Goal: Task Accomplishment & Management: Complete application form

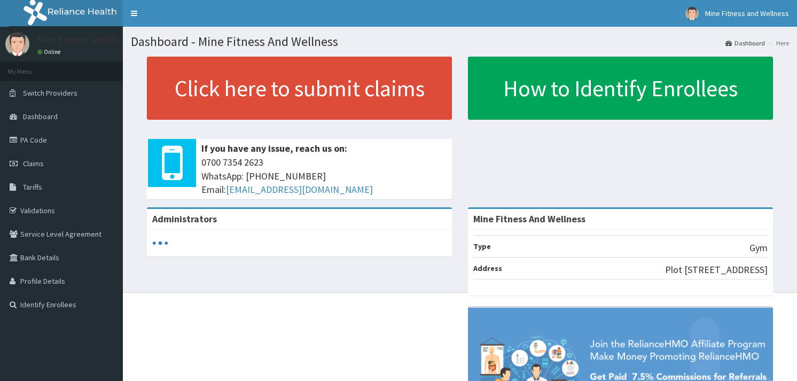
click at [57, 165] on link "Claims" at bounding box center [61, 164] width 123 height 24
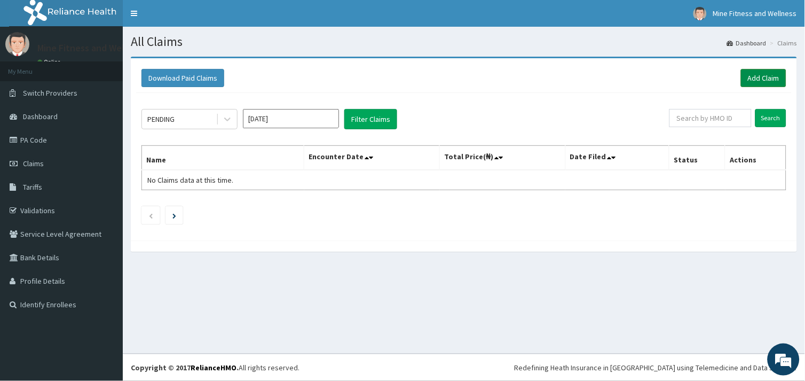
click at [773, 73] on link "Add Claim" at bounding box center [763, 78] width 45 height 18
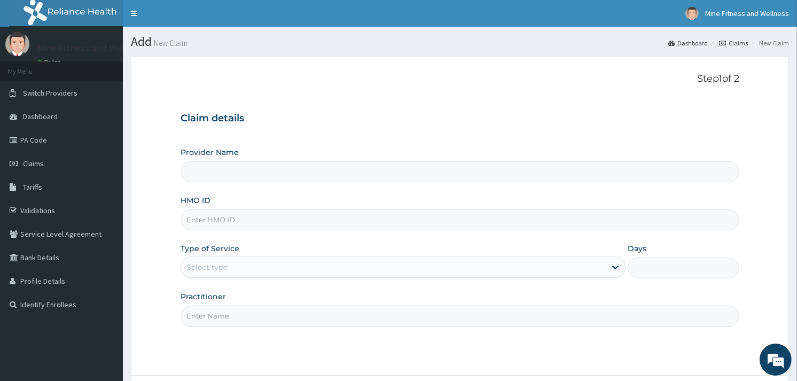
type input "Mine Fitness And Wellness"
type input "1"
click at [300, 221] on input "HMO ID" at bounding box center [460, 219] width 559 height 21
type input "EOS/10040A"
click at [280, 264] on div "Outpatient" at bounding box center [403, 266] width 445 height 21
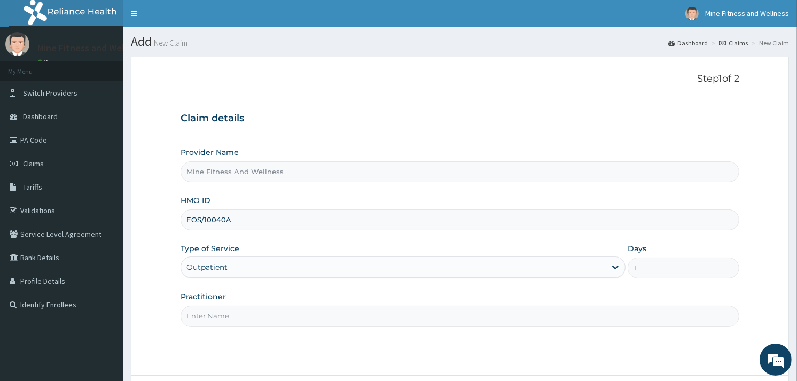
click at [285, 317] on input "Practitioner" at bounding box center [460, 316] width 559 height 21
type input "MINE FITNESS"
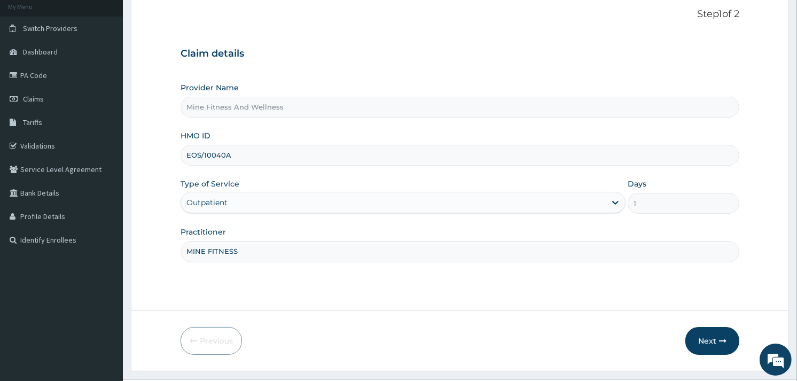
scroll to position [90, 0]
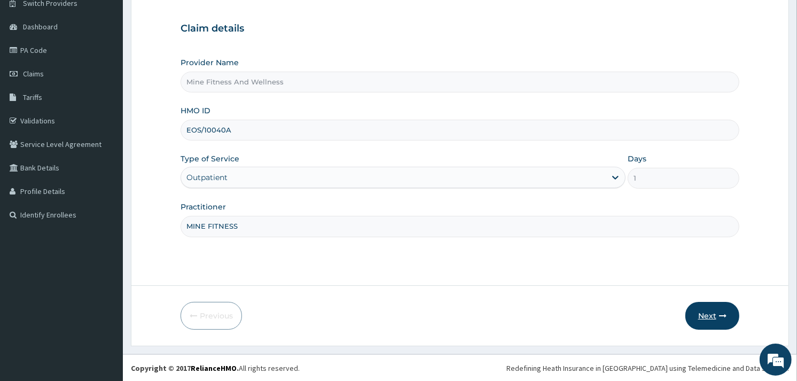
click at [713, 310] on button "Next" at bounding box center [712, 316] width 54 height 28
type input "EOS/10040/A"
click at [723, 314] on icon "button" at bounding box center [722, 315] width 7 height 7
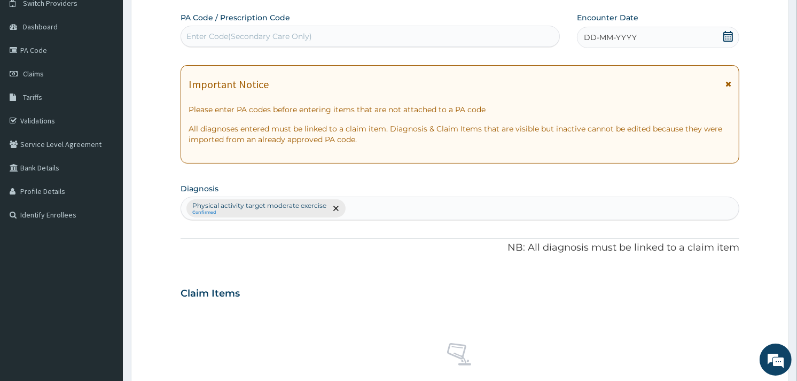
click at [220, 38] on div "Enter Code(Secondary Care Only)" at bounding box center [249, 36] width 126 height 11
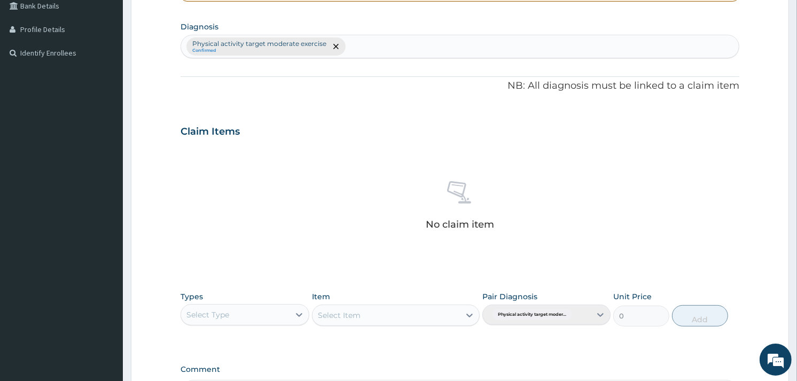
scroll to position [256, 0]
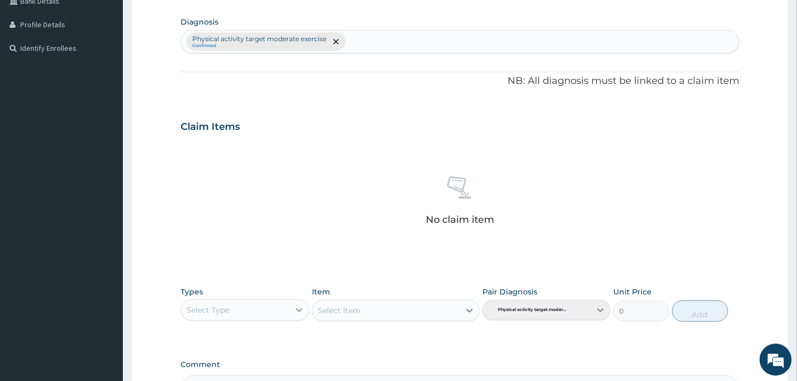
type input "PA/469C53"
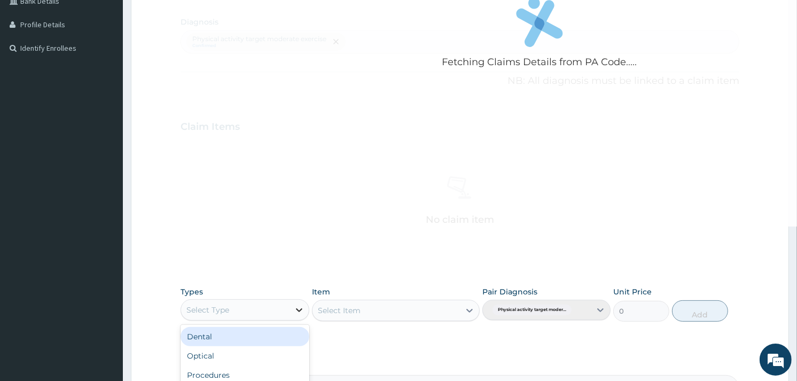
click at [298, 307] on icon at bounding box center [299, 309] width 11 height 11
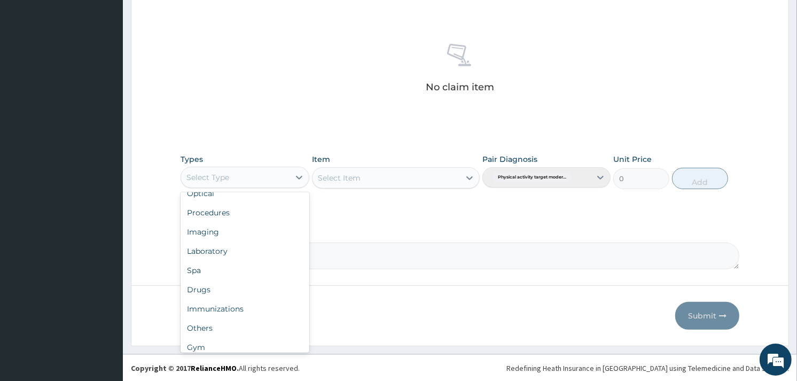
scroll to position [35, 0]
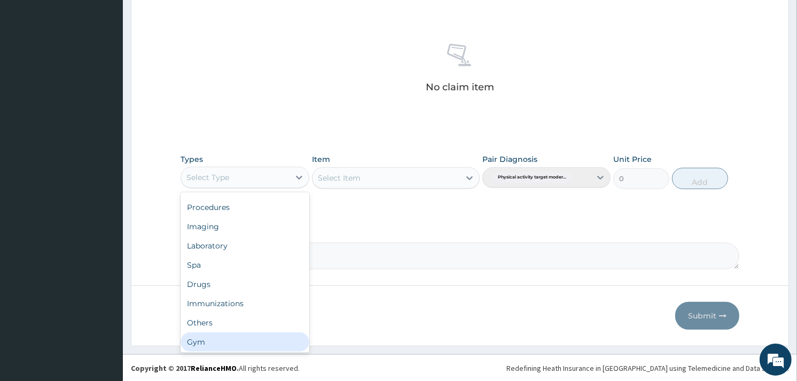
click at [280, 346] on div "Gym" at bounding box center [245, 341] width 128 height 19
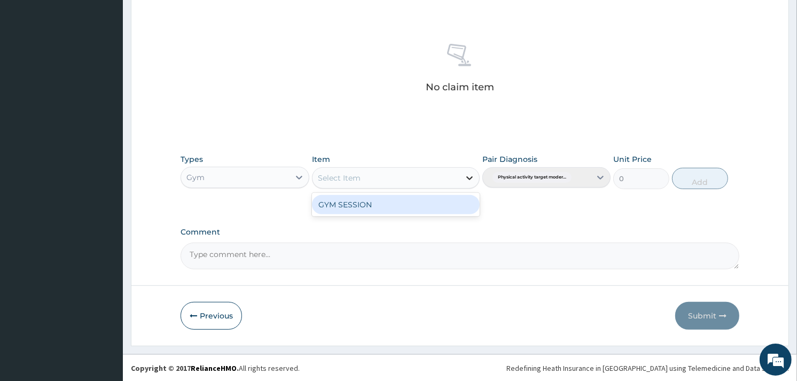
click at [468, 177] on icon at bounding box center [469, 178] width 11 height 11
click at [458, 203] on div "GYM SESSION" at bounding box center [396, 204] width 168 height 19
type input "2000"
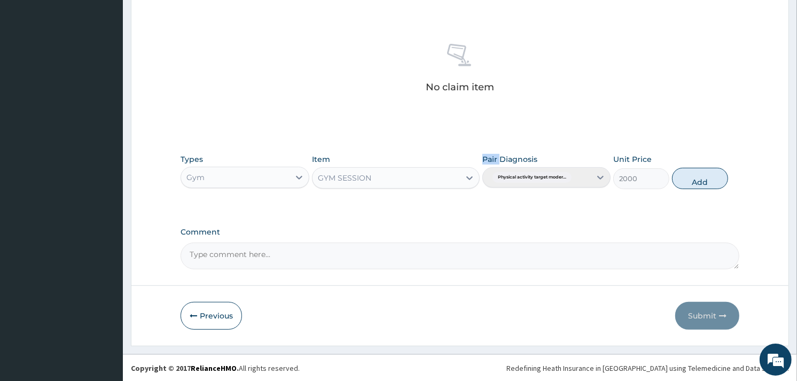
click at [458, 203] on div "Types Gym Item GYM SESSION Pair Diagnosis Physical activity target moder... Uni…" at bounding box center [460, 179] width 559 height 62
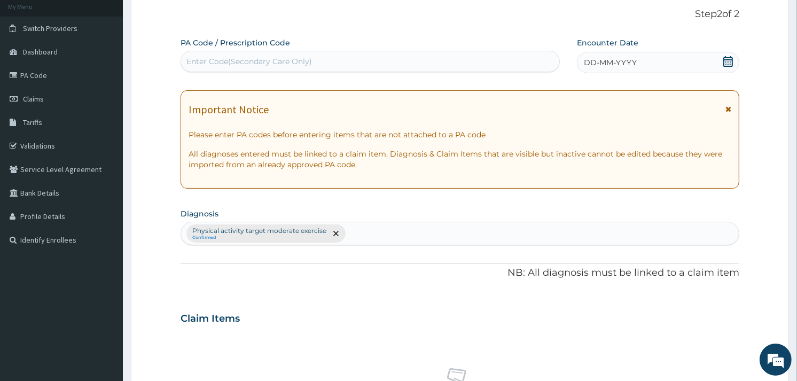
scroll to position [57, 0]
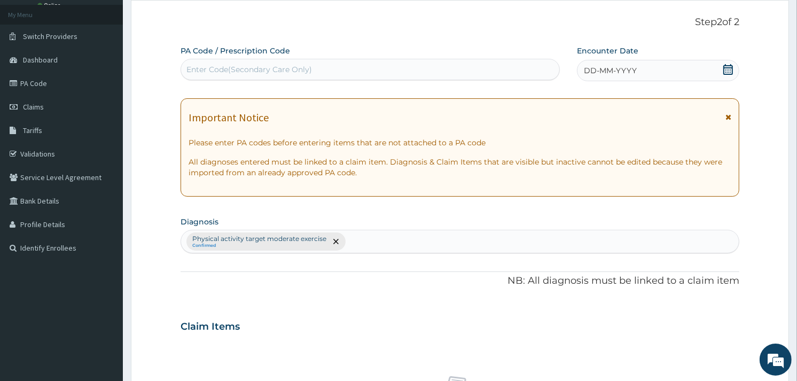
click at [209, 72] on div "Enter Code(Secondary Care Only)" at bounding box center [249, 69] width 126 height 11
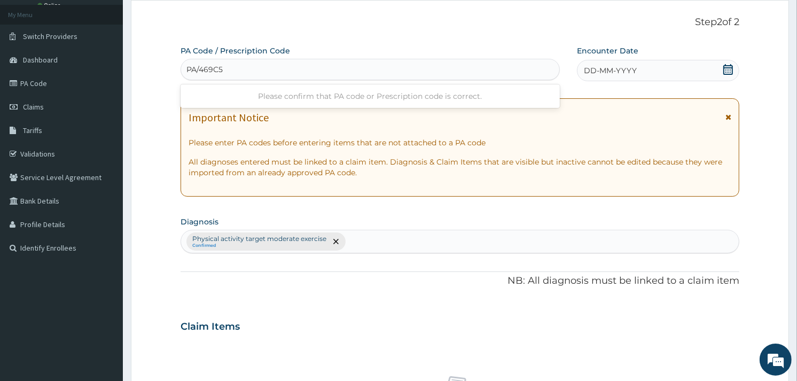
type input "PA/469C53"
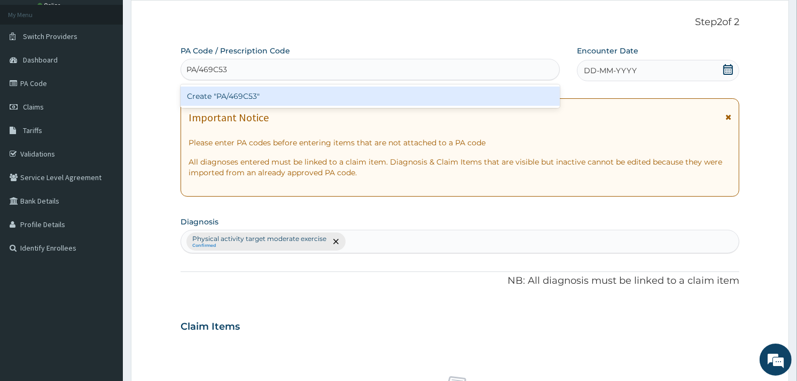
click at [256, 94] on div "Create "PA/469C53"" at bounding box center [370, 96] width 379 height 19
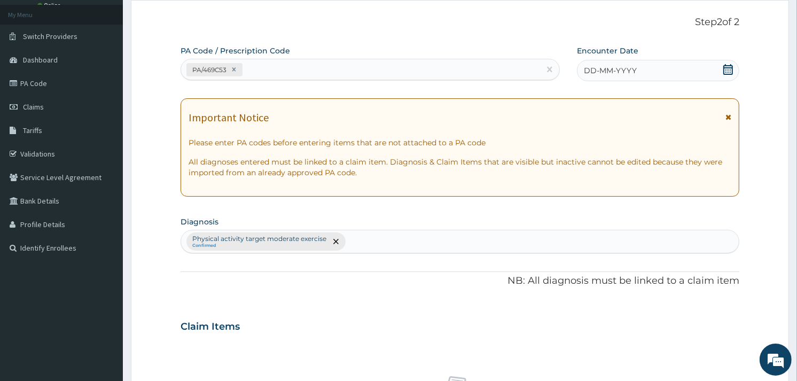
click at [650, 68] on div "DD-MM-YYYY" at bounding box center [658, 70] width 162 height 21
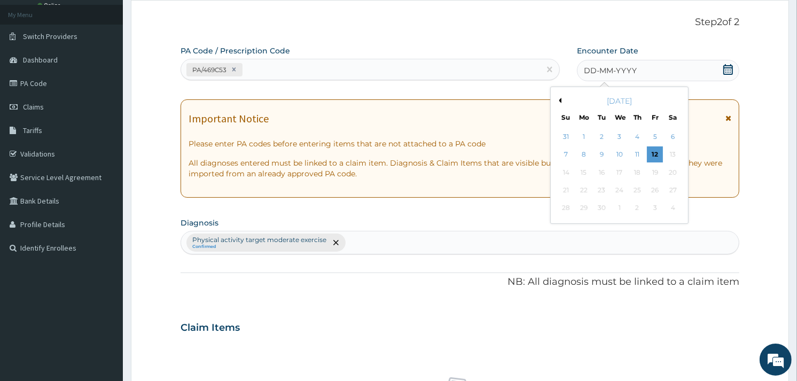
click at [670, 68] on div "DD-MM-YYYY" at bounding box center [658, 70] width 162 height 21
click at [654, 150] on div "12" at bounding box center [655, 155] width 16 height 16
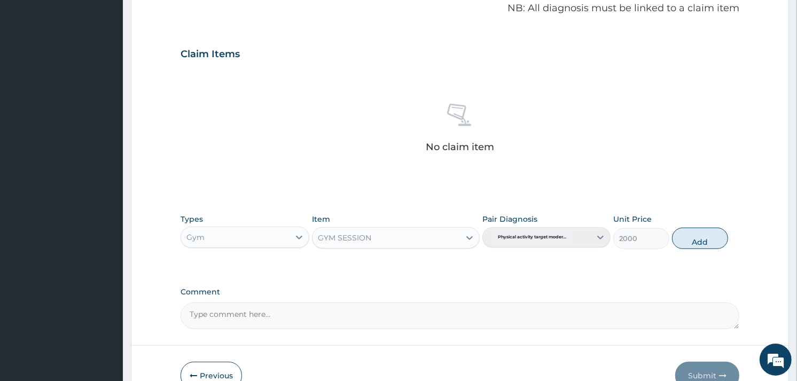
scroll to position [342, 0]
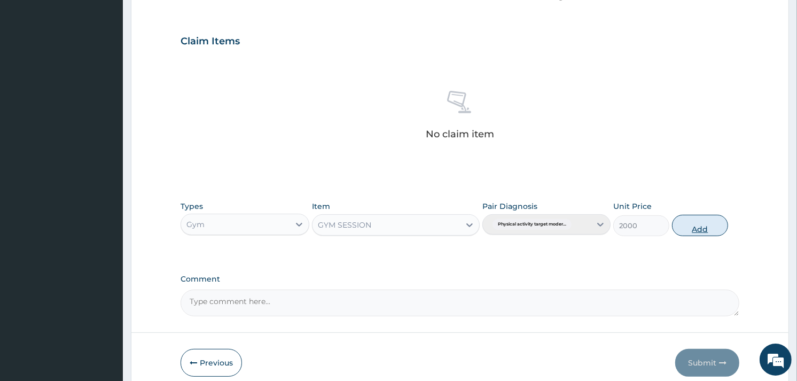
click at [722, 222] on button "Add" at bounding box center [700, 225] width 56 height 21
type input "0"
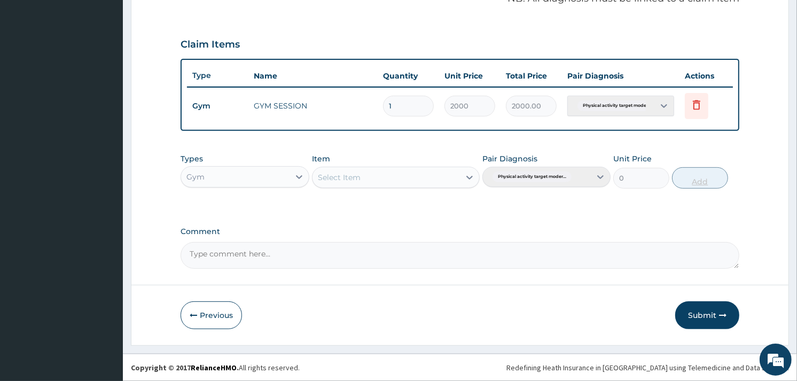
scroll to position [338, 0]
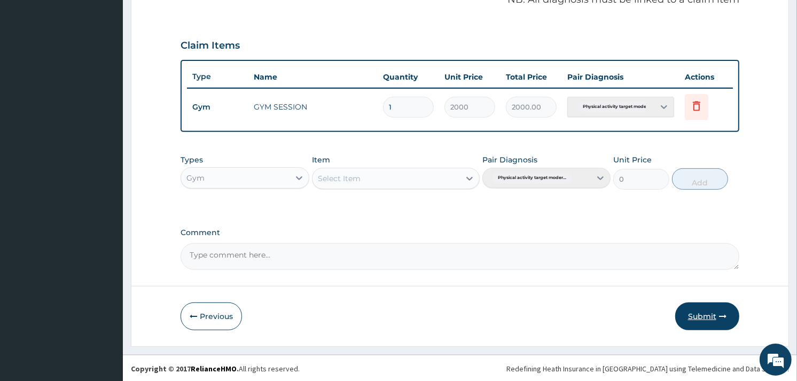
click at [700, 314] on button "Submit" at bounding box center [707, 316] width 64 height 28
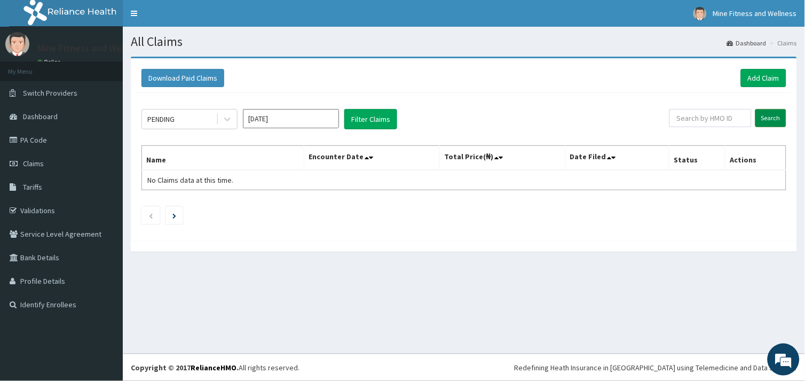
click at [772, 118] on input "Search" at bounding box center [771, 118] width 31 height 18
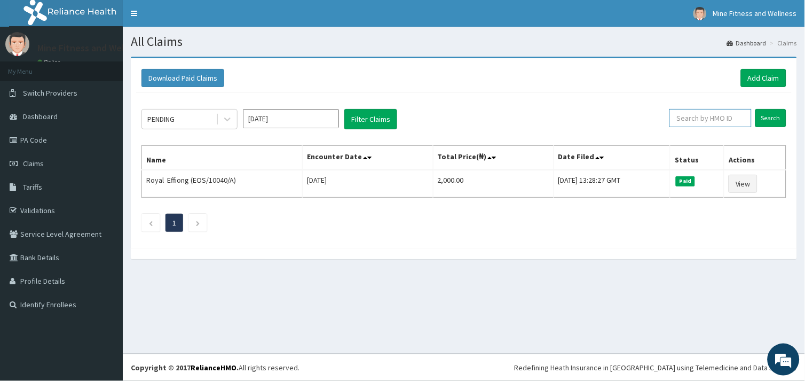
click at [705, 120] on input "text" at bounding box center [711, 118] width 82 height 18
type input "EOS/10040/A"
click at [775, 115] on input "Search" at bounding box center [771, 118] width 31 height 18
